Goal: Task Accomplishment & Management: Complete application form

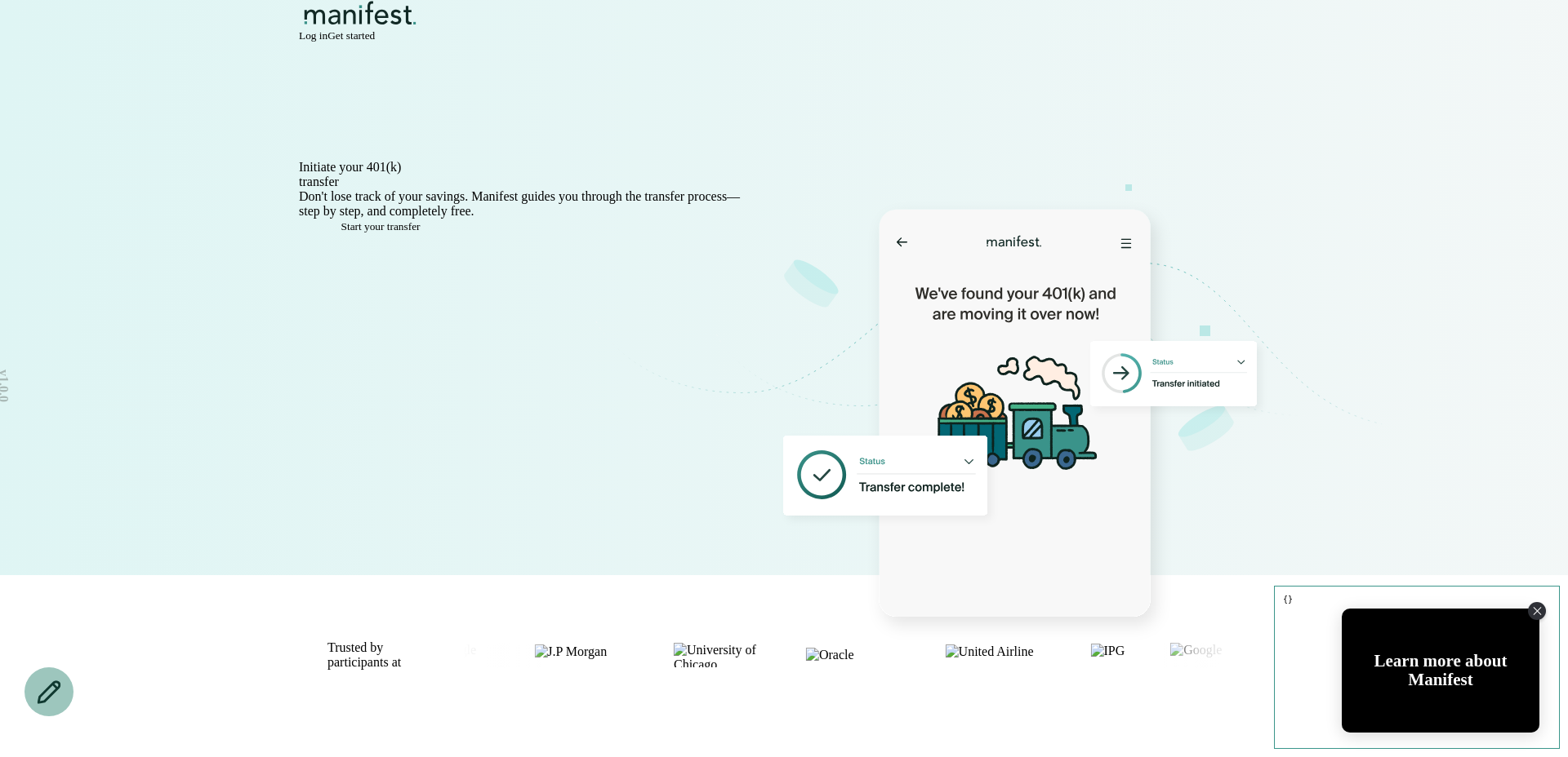
click at [374, 42] on span "Get started" at bounding box center [351, 36] width 47 height 12
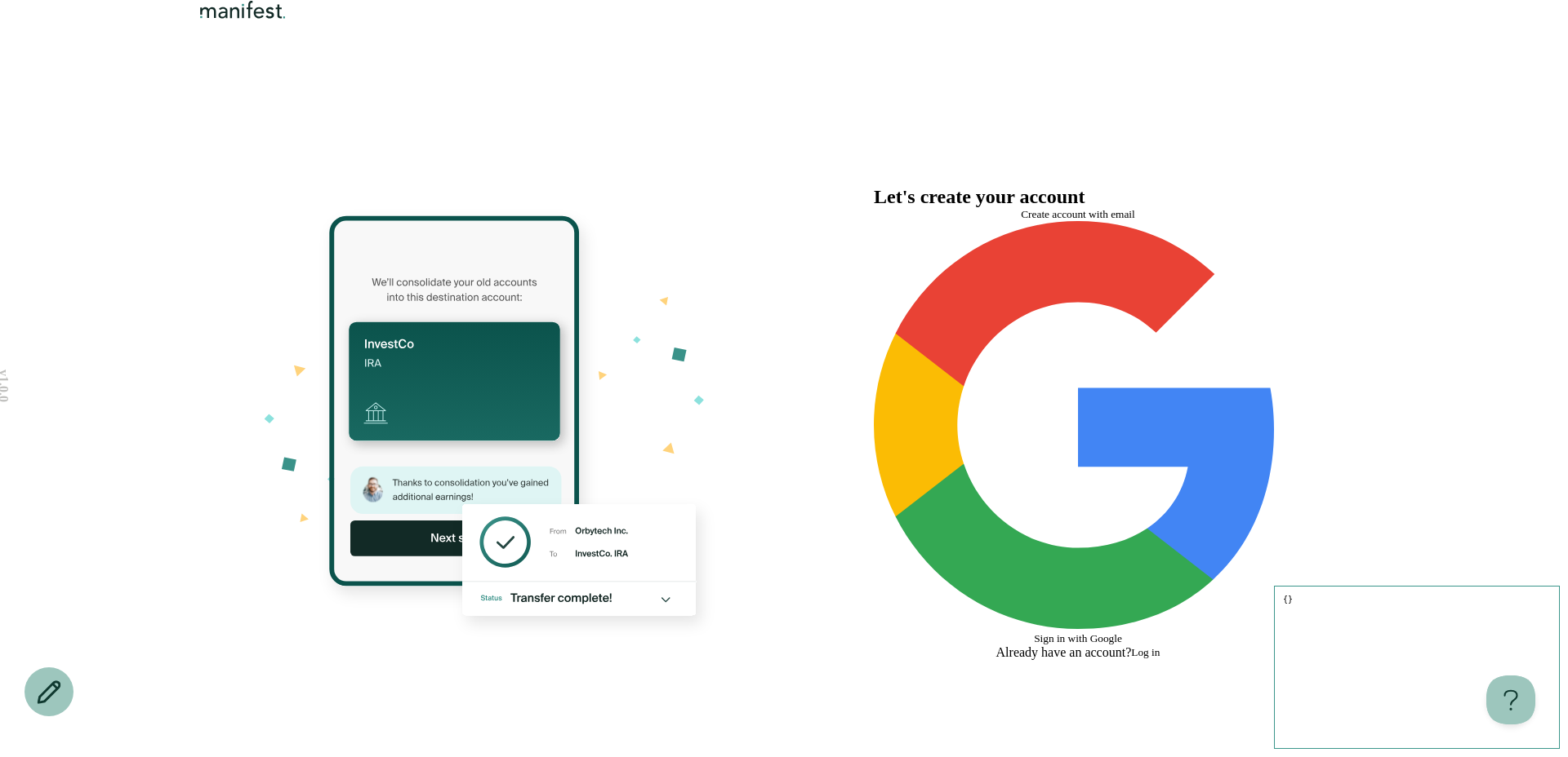
click at [1105, 220] on span "Create account with email" at bounding box center [1077, 214] width 114 height 12
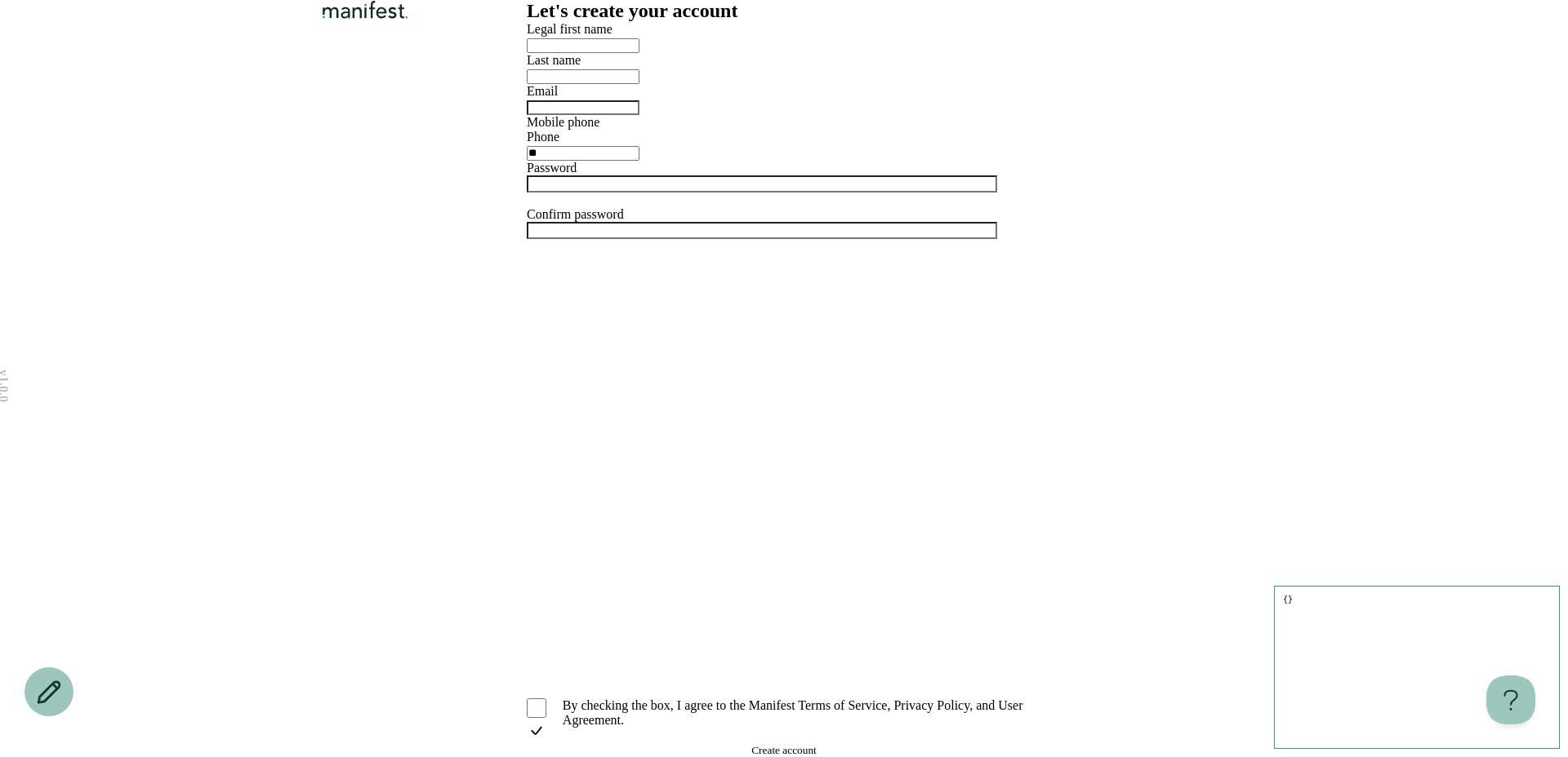
scroll to position [128, 0]
click at [808, 744] on span "Create account" at bounding box center [784, 750] width 65 height 12
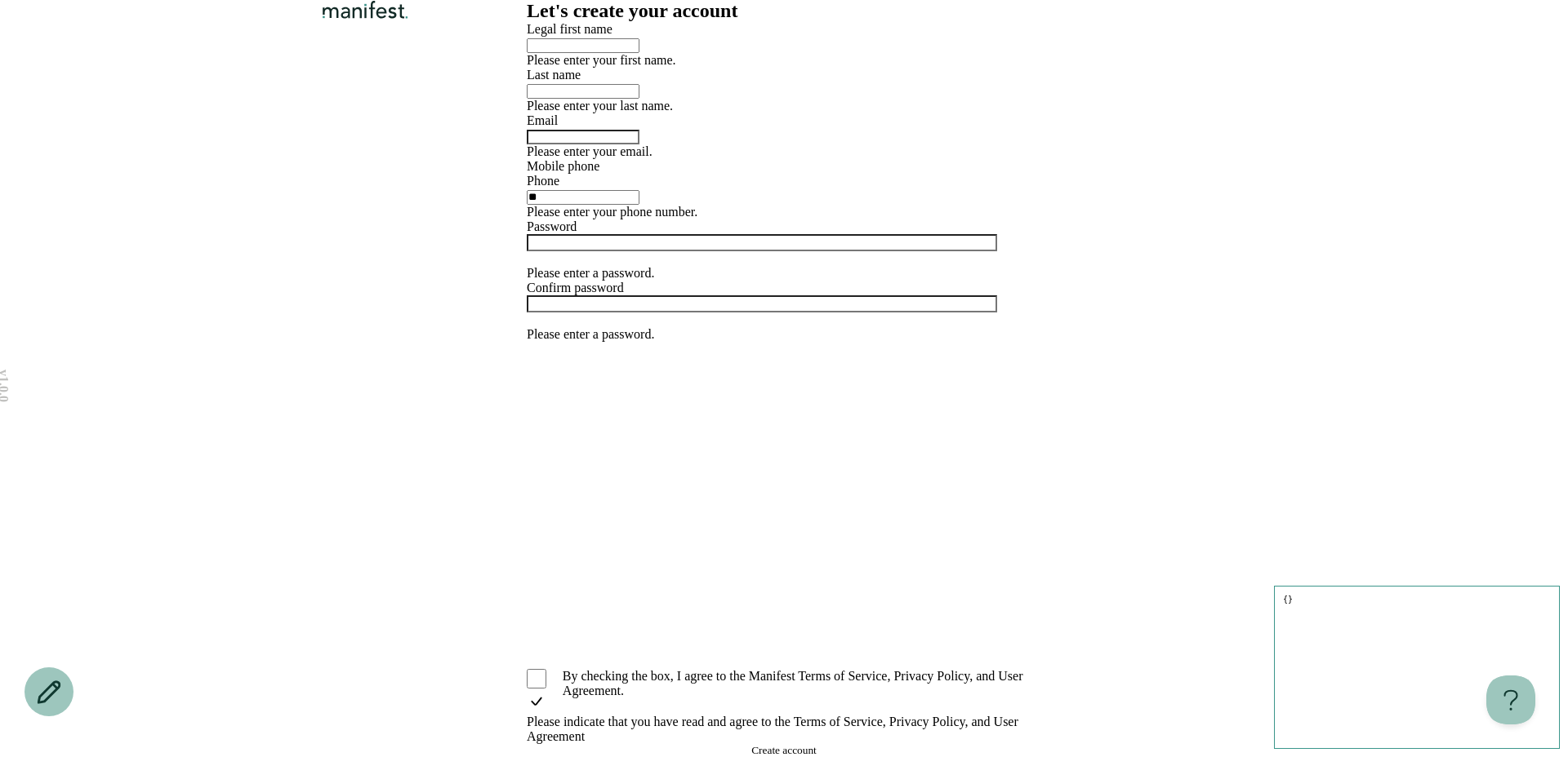
scroll to position [295, 0]
drag, startPoint x: 1008, startPoint y: 617, endPoint x: 519, endPoint y: 620, distance: 489.0
click at [519, 620] on div "v 1.0.0 {} Let's create your account Legal first name Please enter your first n…" at bounding box center [784, 378] width 1568 height 757
copy p "Please indicate that you have read and agree to the Terms of Service, Privacy P…"
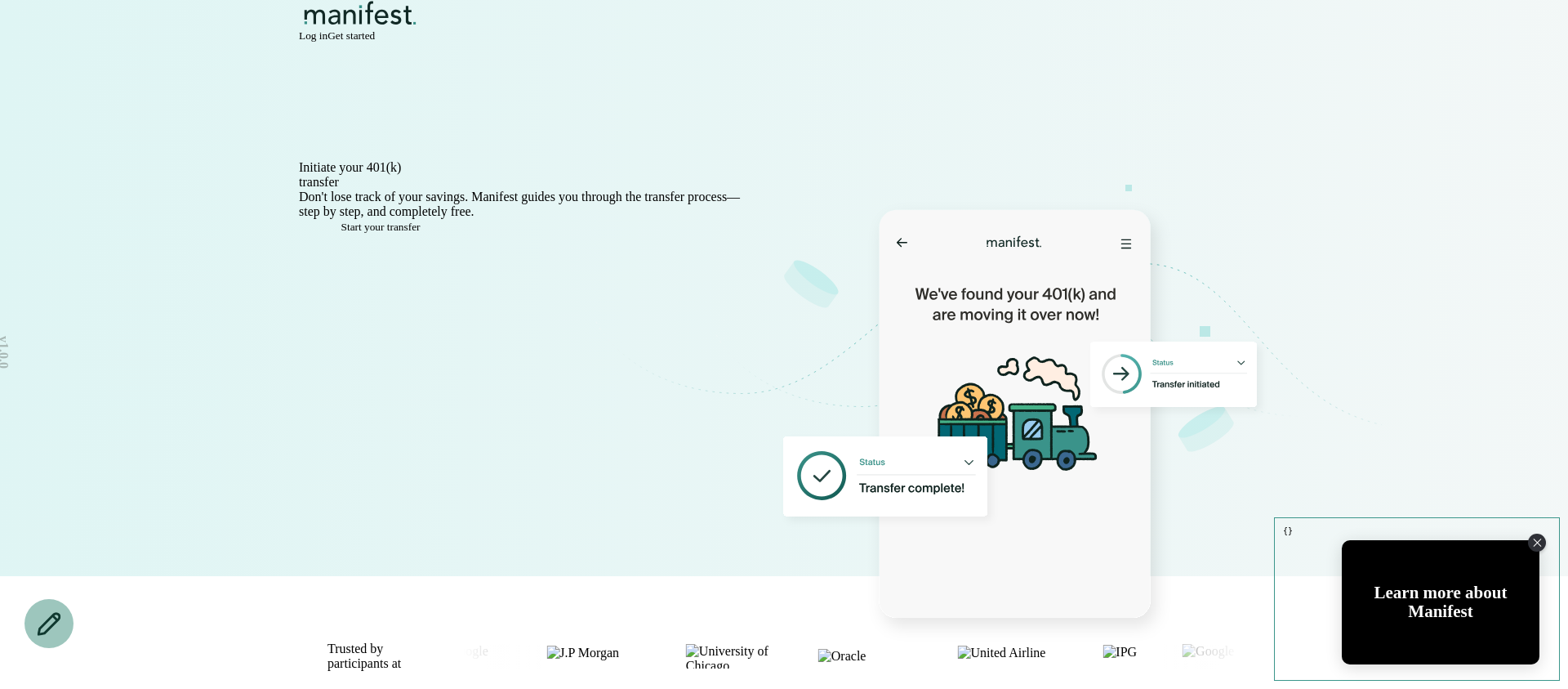
click at [327, 42] on span "Log in" at bounding box center [313, 36] width 29 height 12
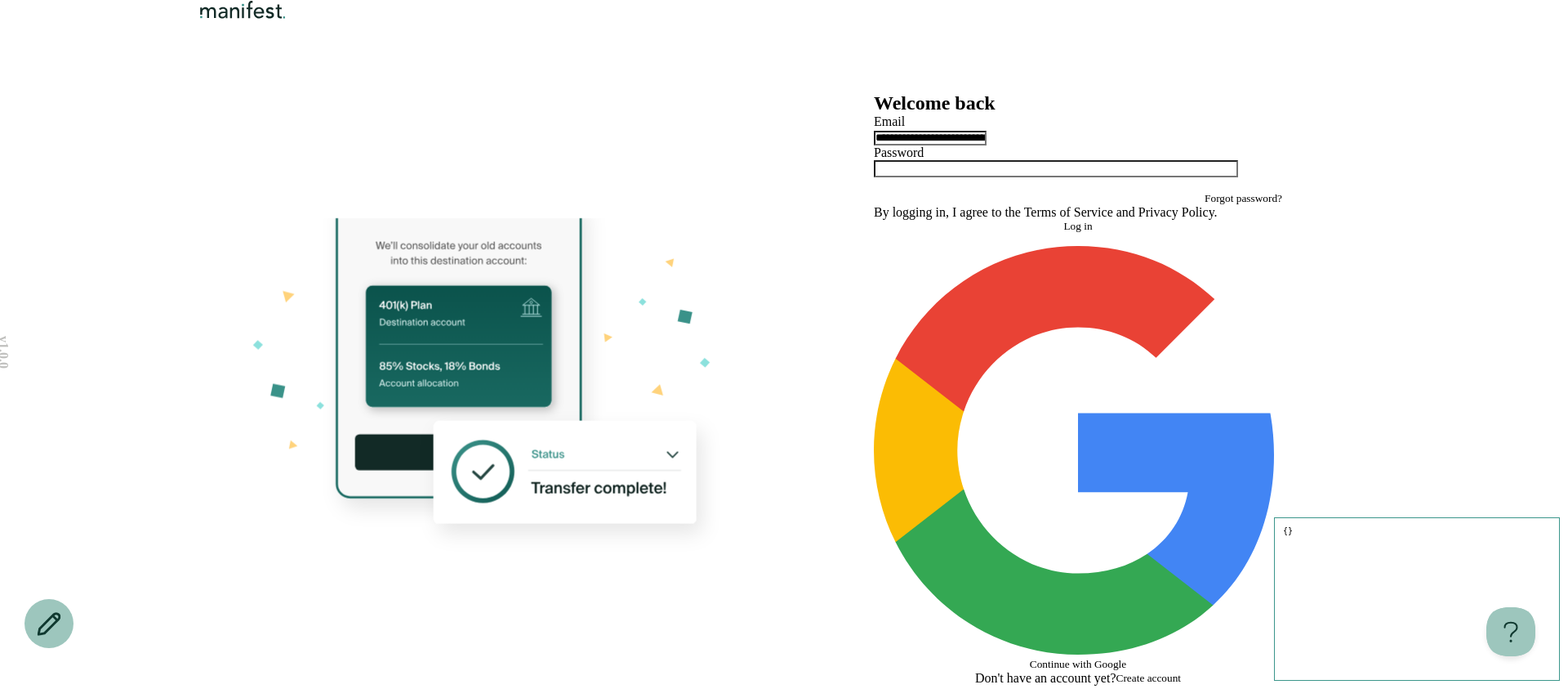
click at [1067, 232] on span "Log in" at bounding box center [1077, 226] width 29 height 12
